Goal: Transaction & Acquisition: Purchase product/service

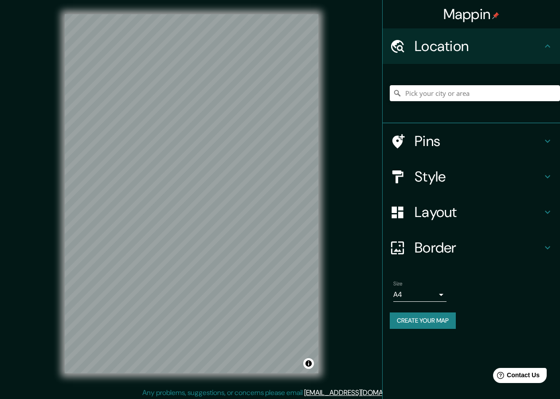
click at [456, 182] on h4 "Style" at bounding box center [479, 177] width 128 height 18
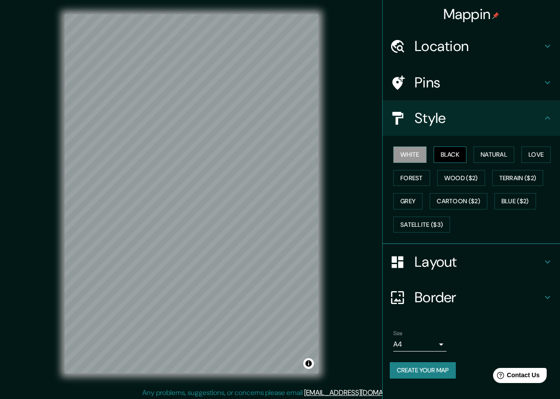
click at [454, 153] on button "Black" at bounding box center [450, 154] width 33 height 16
click at [411, 372] on button "Create your map" at bounding box center [423, 370] width 66 height 16
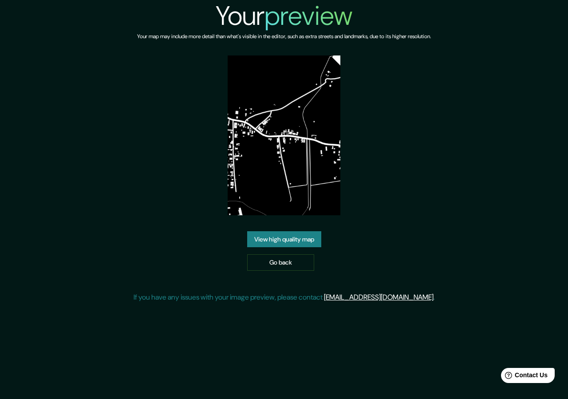
click at [280, 235] on link "View high quality map" at bounding box center [284, 239] width 74 height 16
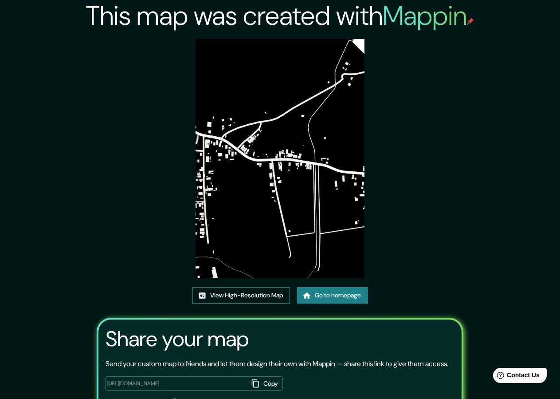
click at [216, 295] on link "View High-Resolution Map" at bounding box center [241, 295] width 98 height 16
